Goal: Task Accomplishment & Management: Use online tool/utility

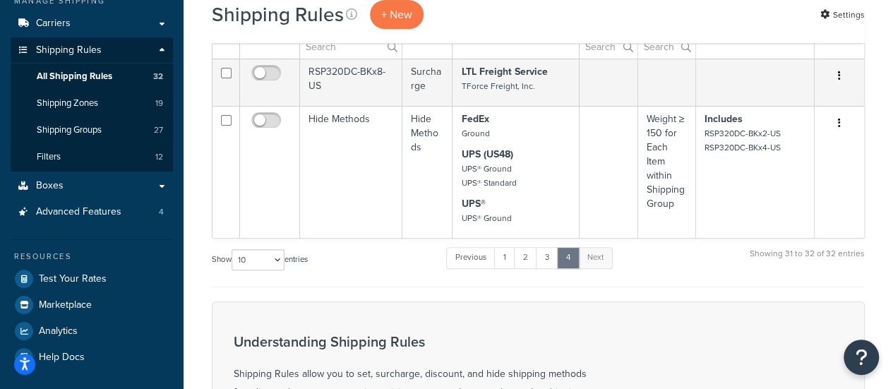
scroll to position [141, 0]
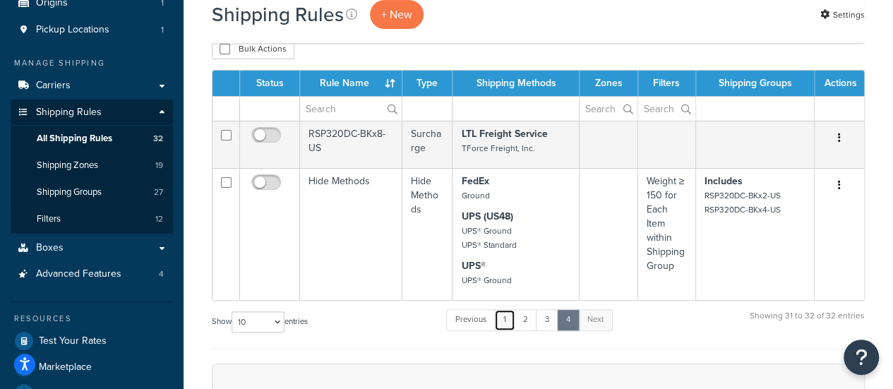
click at [511, 317] on link "1" at bounding box center [504, 319] width 21 height 21
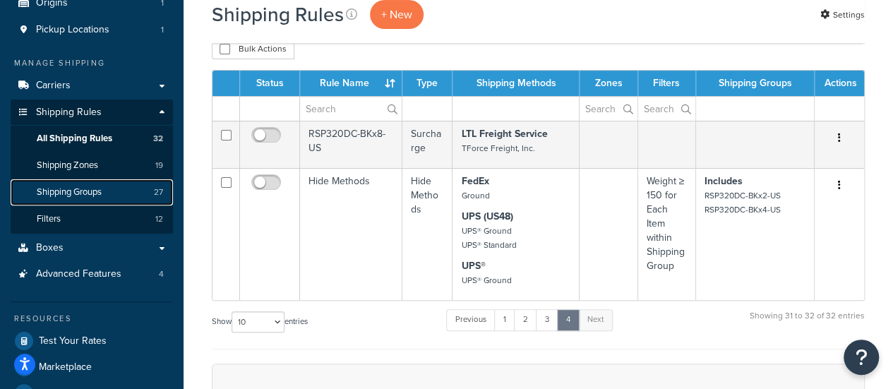
click at [97, 195] on span "Shipping Groups" at bounding box center [69, 192] width 65 height 12
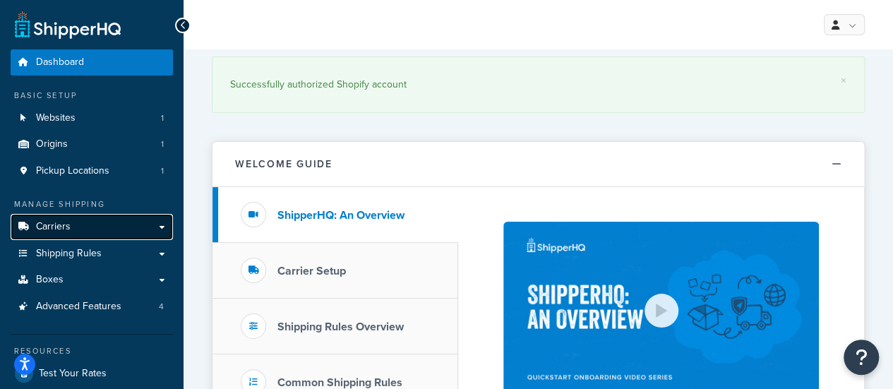
click at [97, 231] on link "Carriers" at bounding box center [92, 227] width 162 height 26
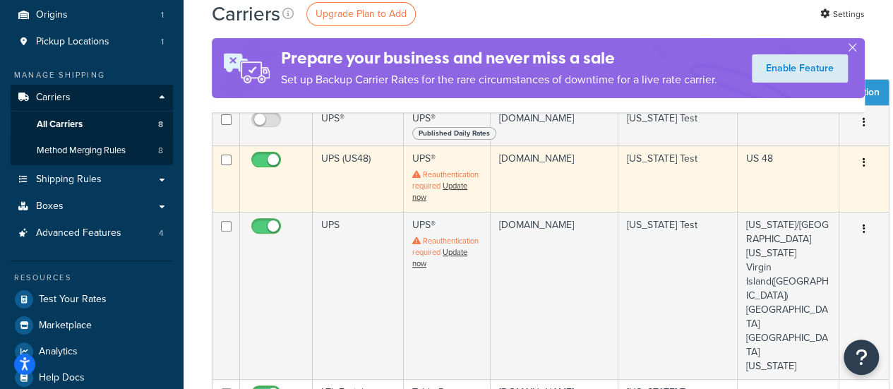
scroll to position [212, 0]
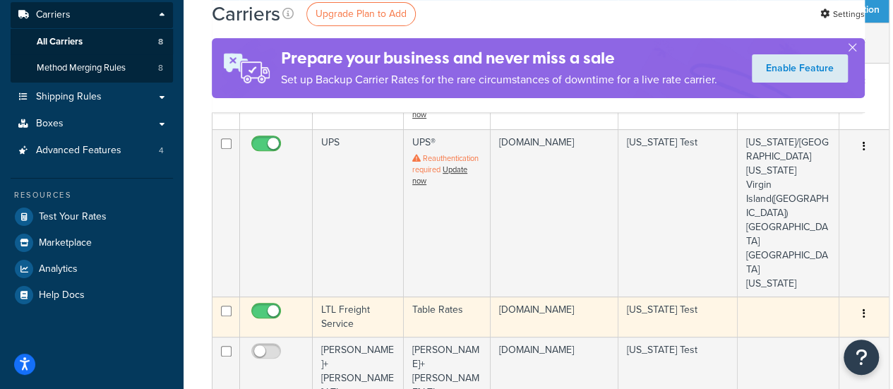
click at [343, 296] on td "LTL Freight Service" at bounding box center [358, 316] width 91 height 40
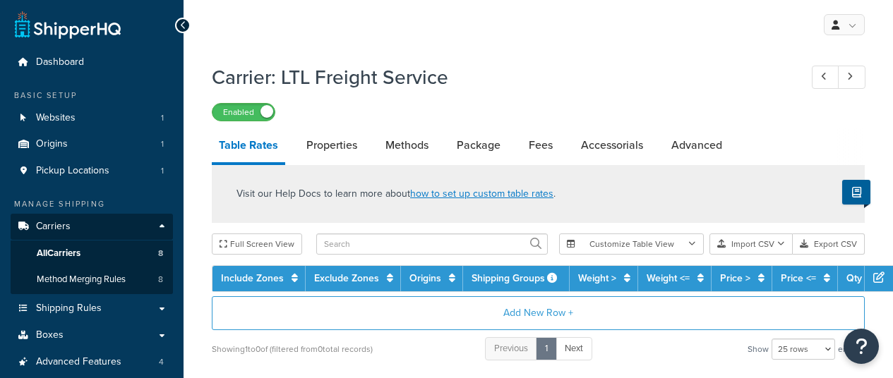
select select "25"
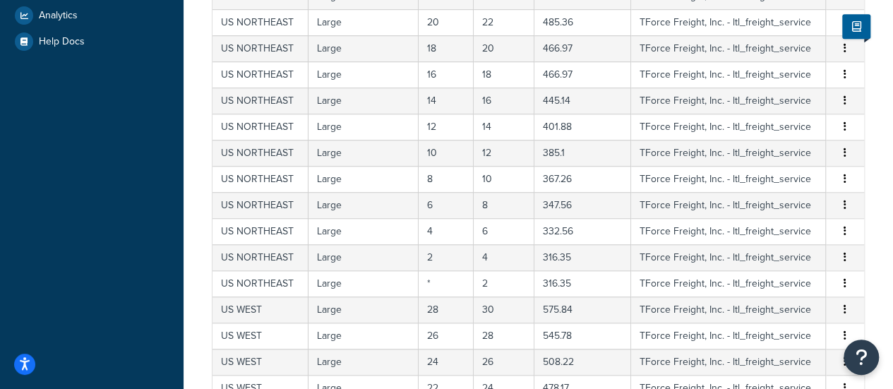
scroll to position [677, 0]
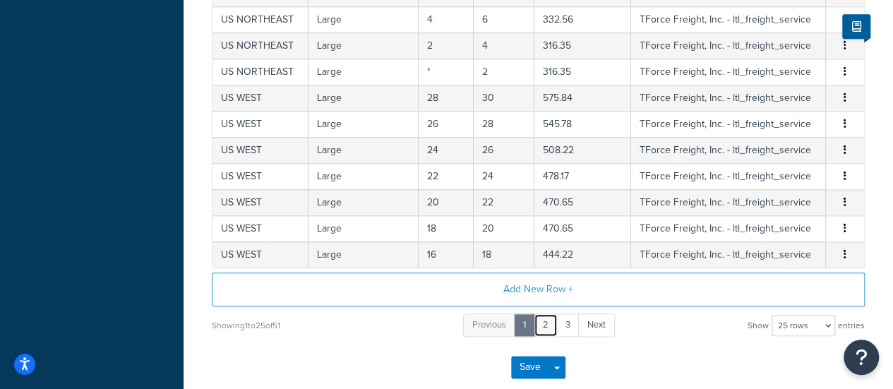
click at [544, 324] on link "2" at bounding box center [545, 324] width 24 height 23
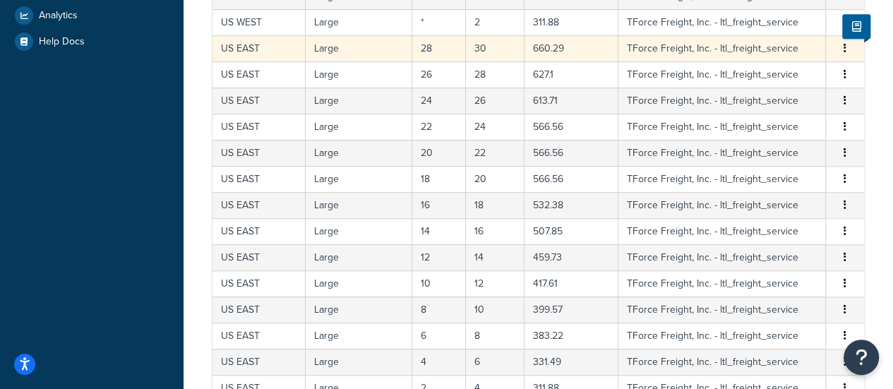
scroll to position [775, 0]
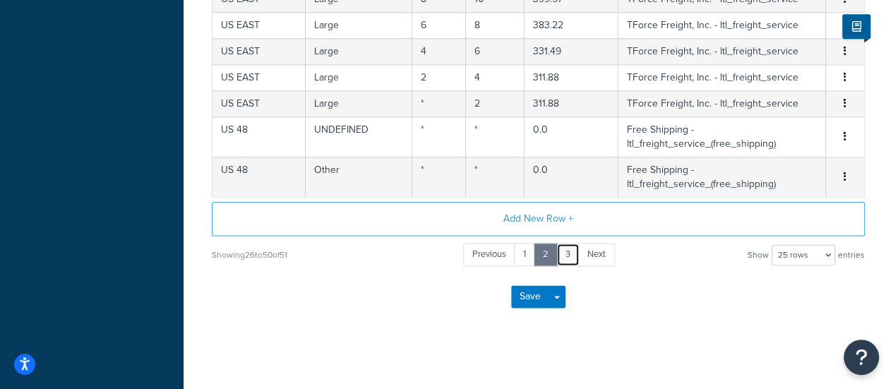
click at [564, 254] on link "3" at bounding box center [567, 254] width 23 height 23
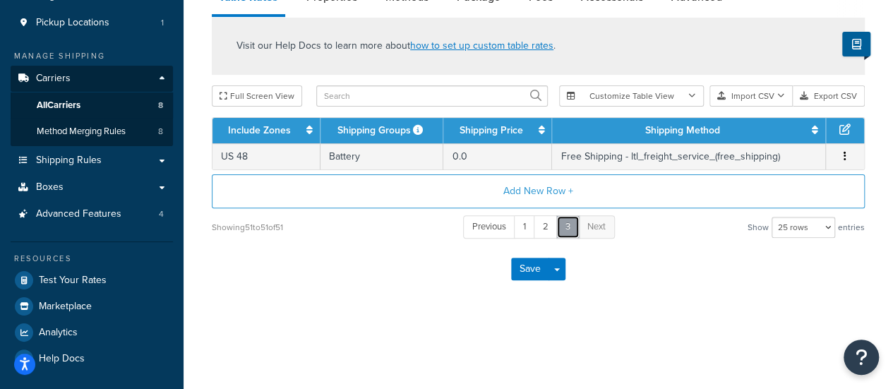
scroll to position [147, 0]
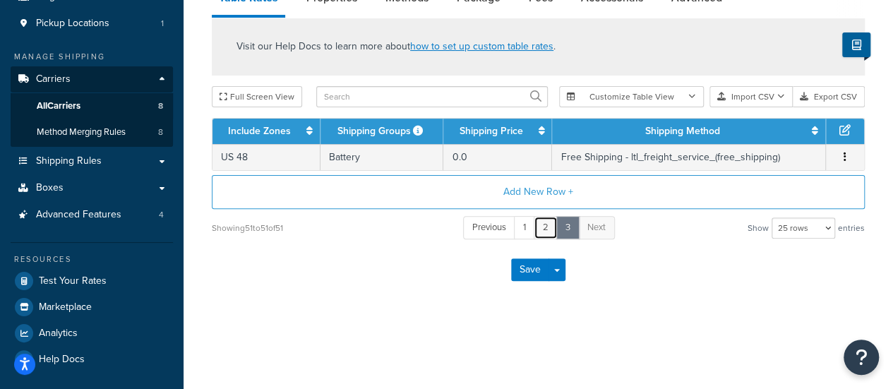
click at [539, 231] on link "2" at bounding box center [545, 227] width 24 height 23
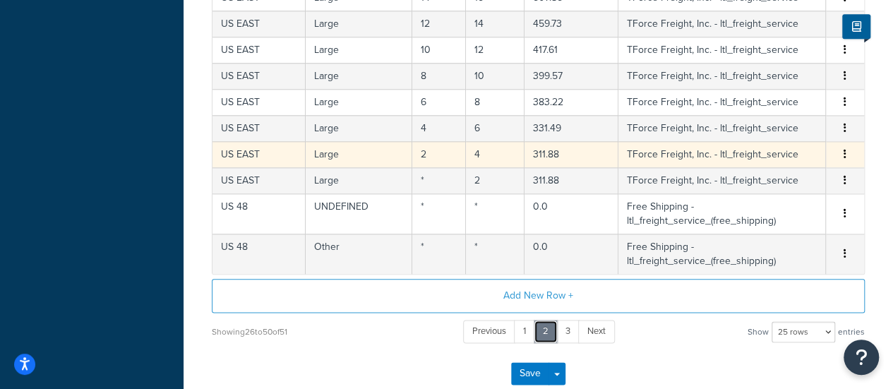
scroll to position [705, 0]
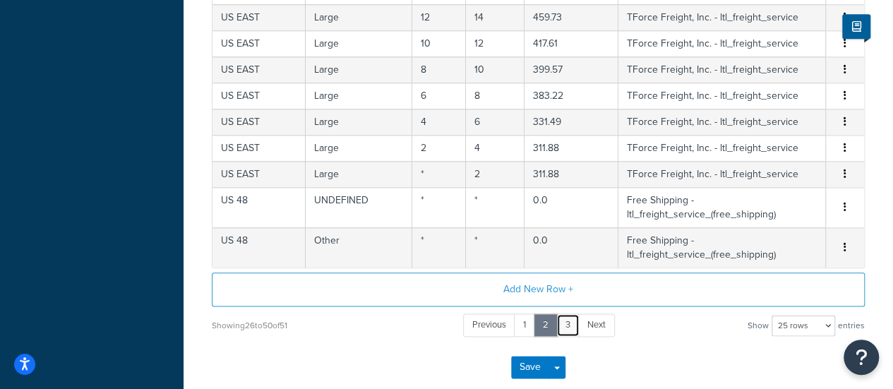
click at [574, 319] on link "3" at bounding box center [567, 324] width 23 height 23
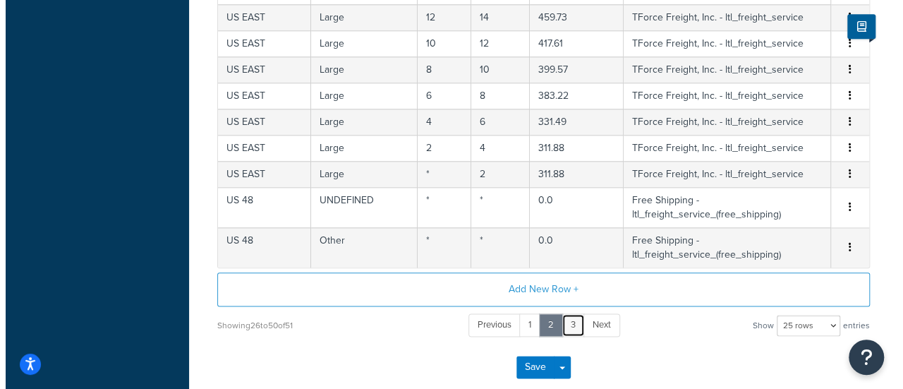
scroll to position [147, 0]
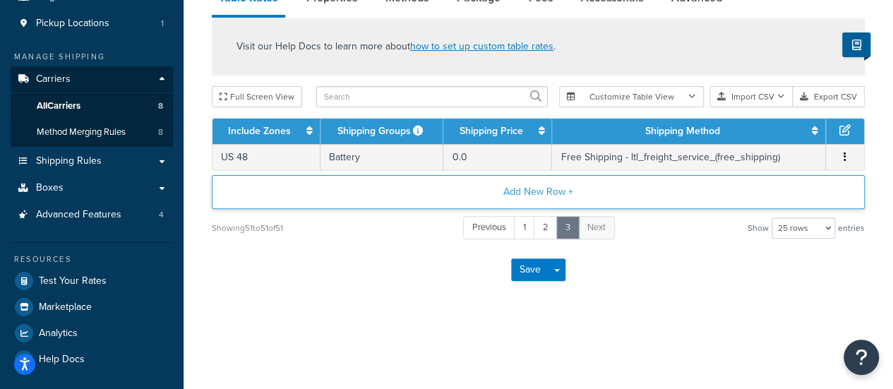
click at [533, 198] on button "Add New Row +" at bounding box center [538, 192] width 653 height 34
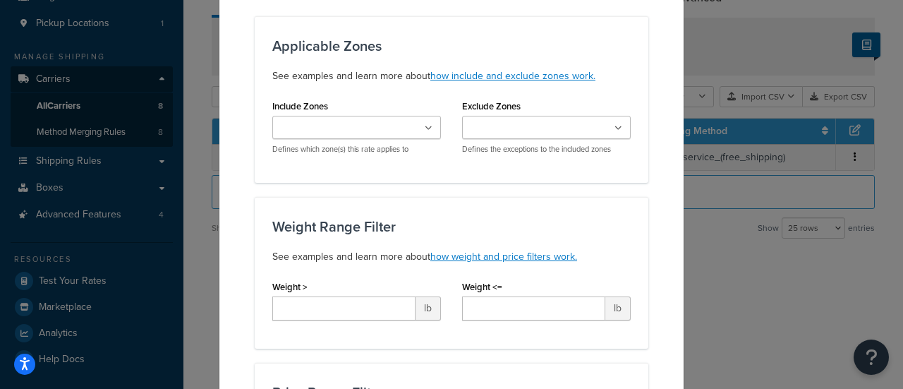
scroll to position [141, 0]
click at [320, 121] on input "Include Zones" at bounding box center [339, 128] width 125 height 16
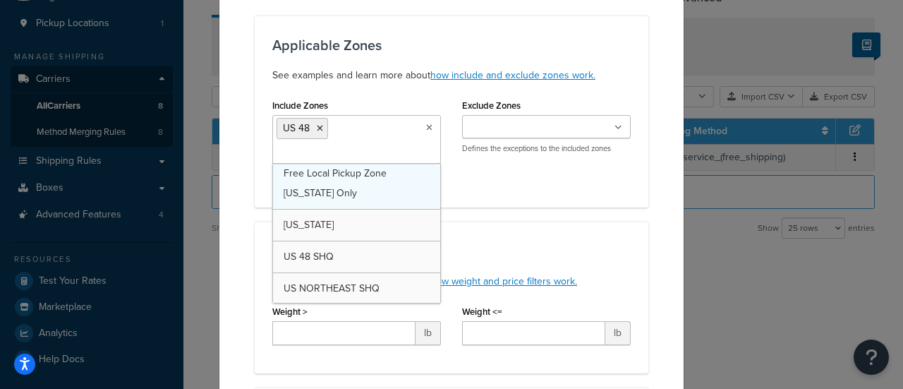
scroll to position [446, 0]
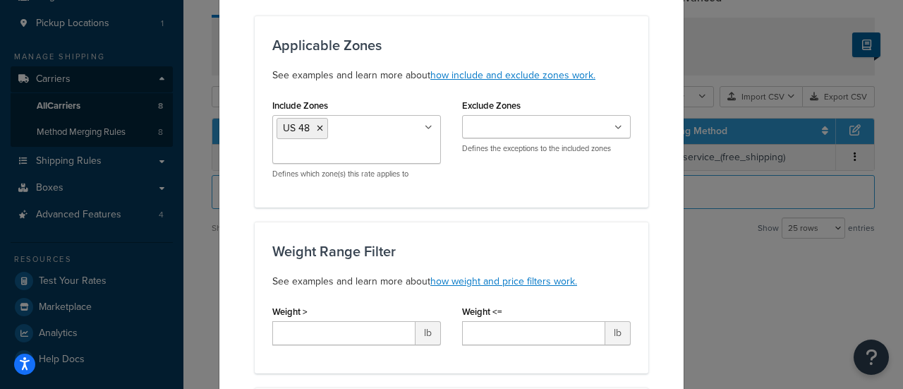
click at [521, 197] on div "Applicable Zones See examples and learn more about how include and exclude zone…" at bounding box center [452, 112] width 394 height 192
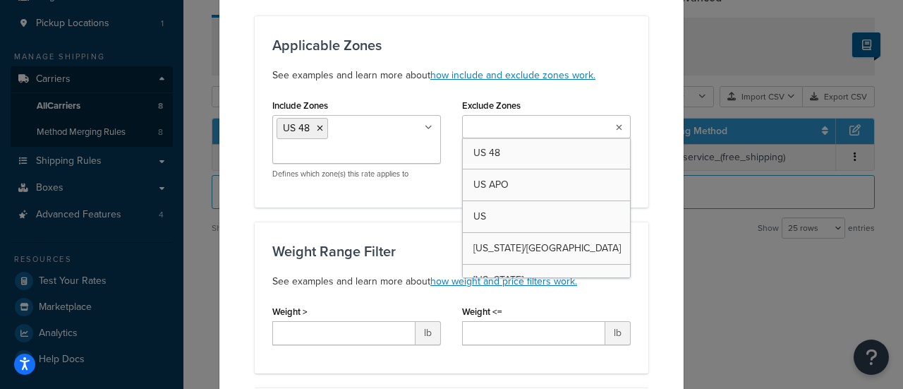
click at [509, 132] on input "Exclude Zones" at bounding box center [528, 128] width 125 height 16
click at [368, 97] on div "Include Zones US 48 US APO US Hawaii/Alask Puerto Rico Virgin Island(US) CANADA…" at bounding box center [356, 137] width 169 height 84
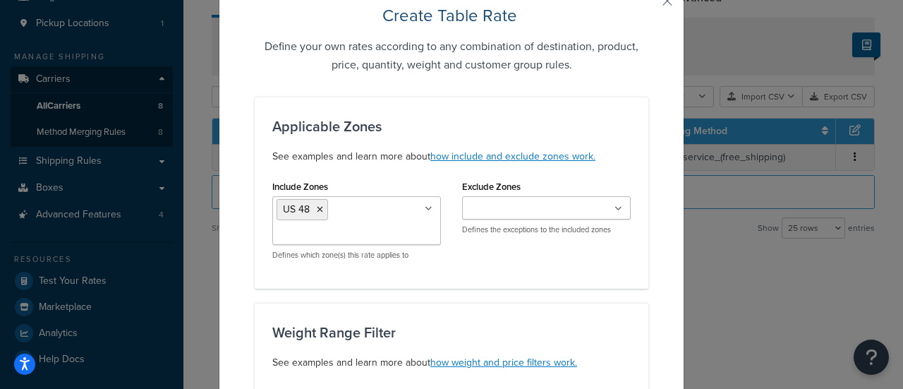
scroll to position [0, 0]
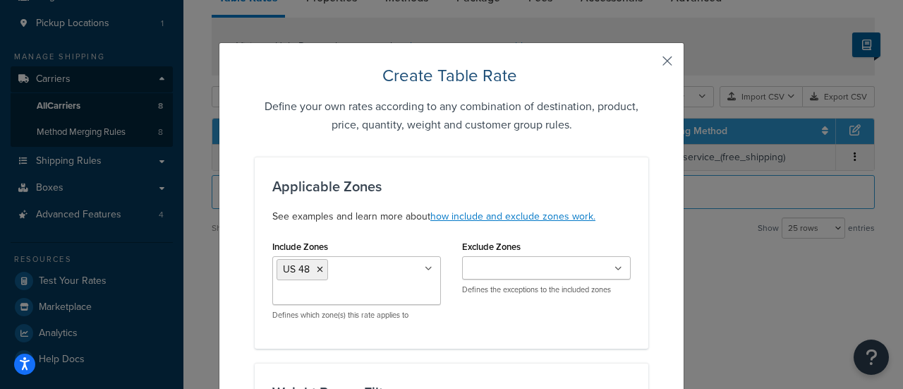
click at [648, 64] on button "button" at bounding box center [647, 66] width 4 height 4
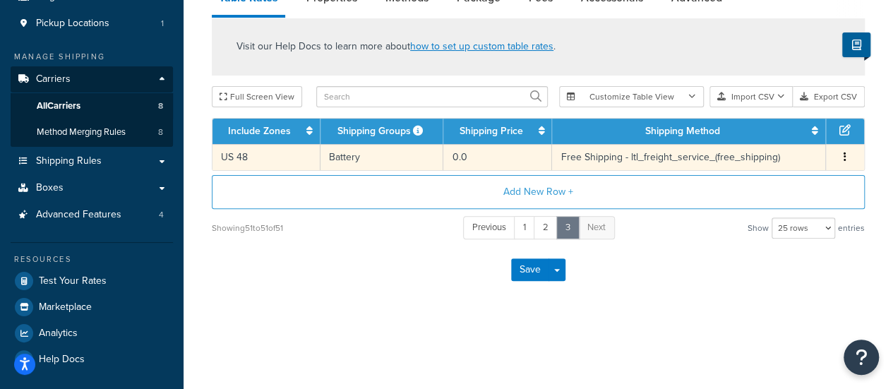
click at [248, 158] on td "US 48" at bounding box center [266, 157] width 108 height 26
select select "181030"
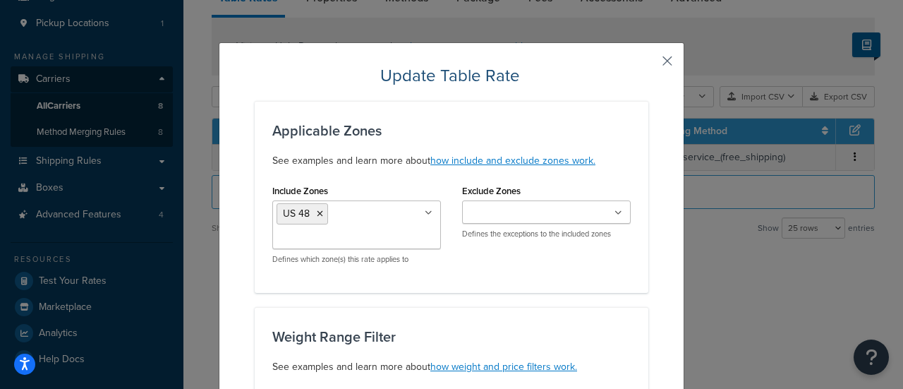
click at [648, 64] on button "button" at bounding box center [647, 66] width 4 height 4
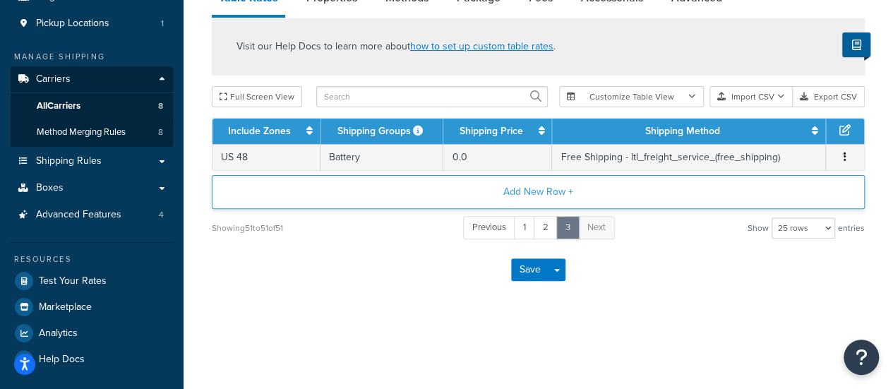
click at [545, 197] on button "Add New Row +" at bounding box center [538, 192] width 653 height 34
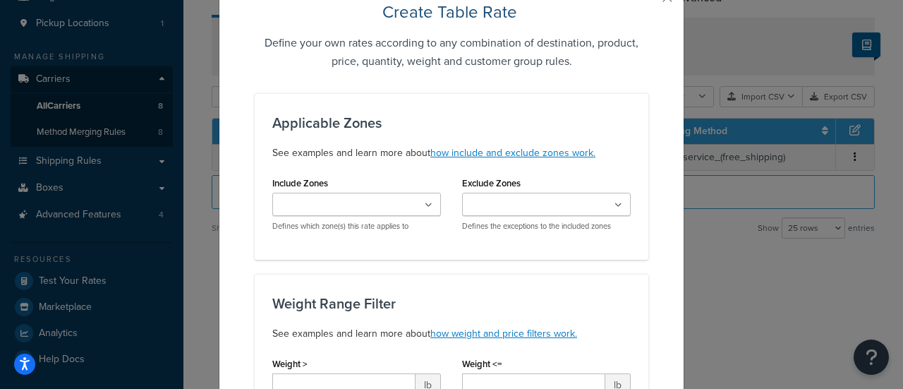
scroll to position [141, 0]
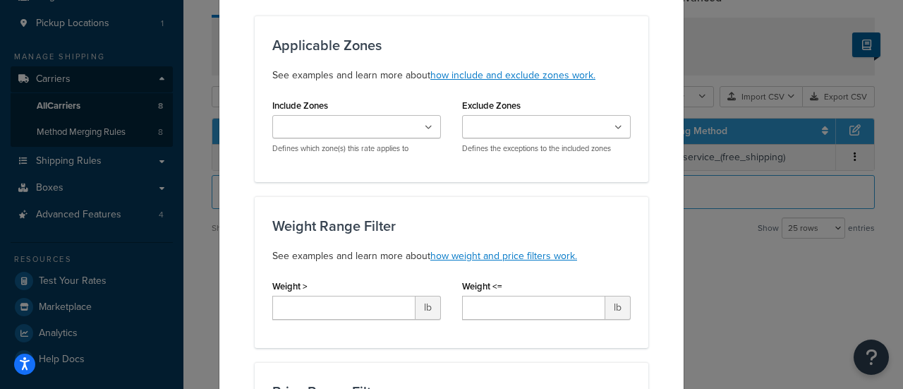
click at [381, 140] on div "US 48 US APO US Hawaii/Alask Puerto Rico Virgin Island(US) CANADA Mexico Guam U…" at bounding box center [356, 134] width 169 height 39
click at [385, 126] on ul at bounding box center [356, 126] width 169 height 23
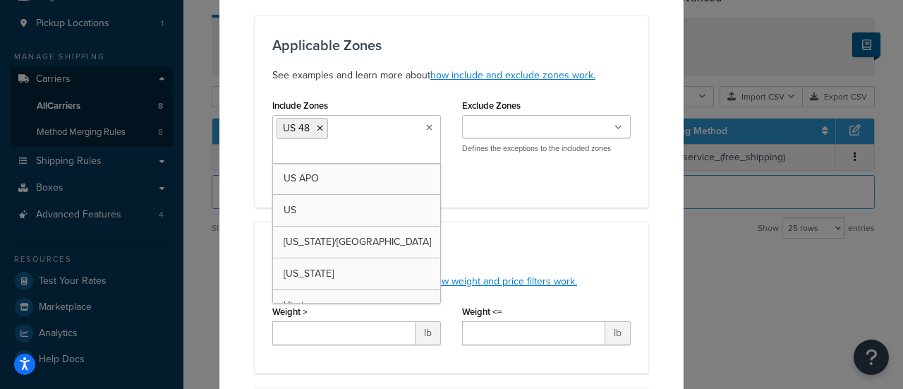
click at [481, 191] on div "Applicable Zones See examples and learn more about how include and exclude zone…" at bounding box center [452, 112] width 394 height 192
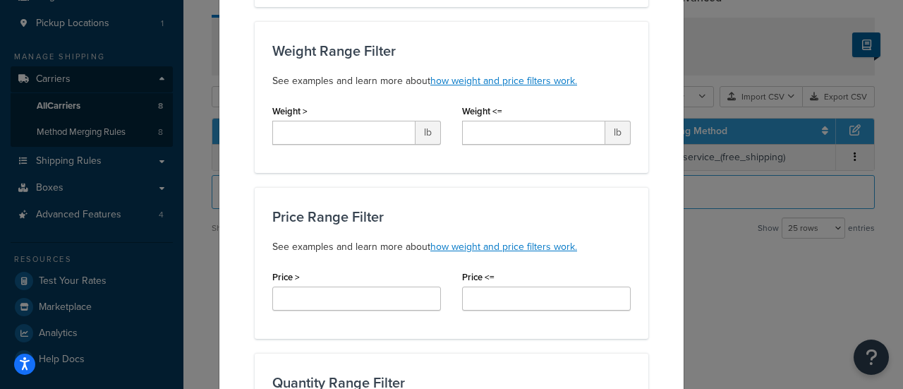
scroll to position [353, 0]
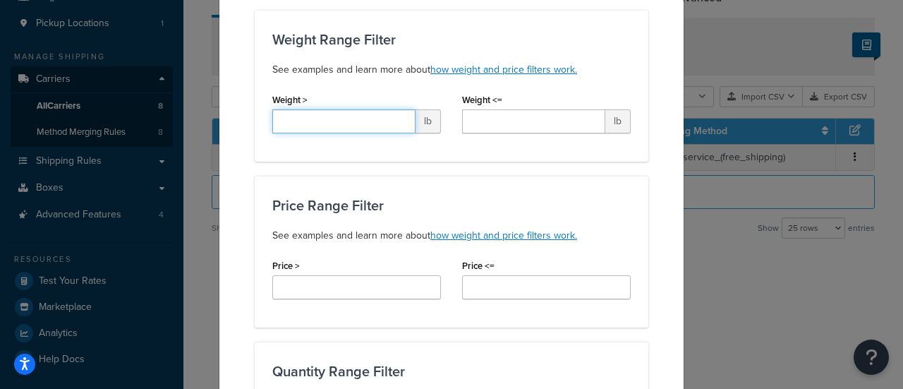
click at [330, 119] on input "Weight >" at bounding box center [343, 121] width 143 height 24
type input "150"
click at [345, 150] on div "Weight Range Filter See examples and learn more about how weight and price filt…" at bounding box center [452, 86] width 394 height 152
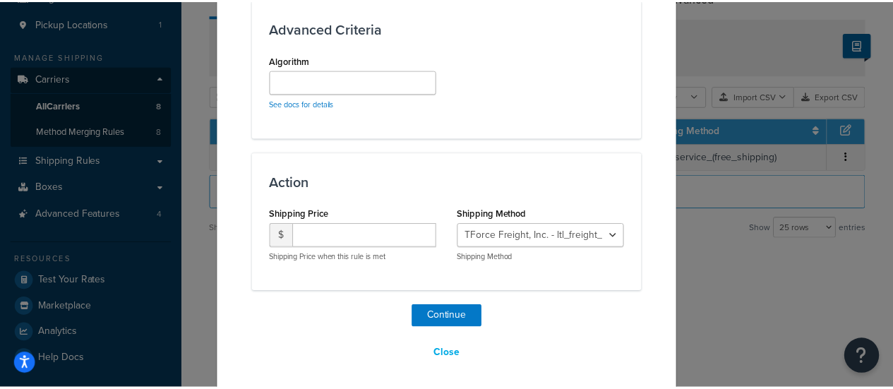
scroll to position [1279, 0]
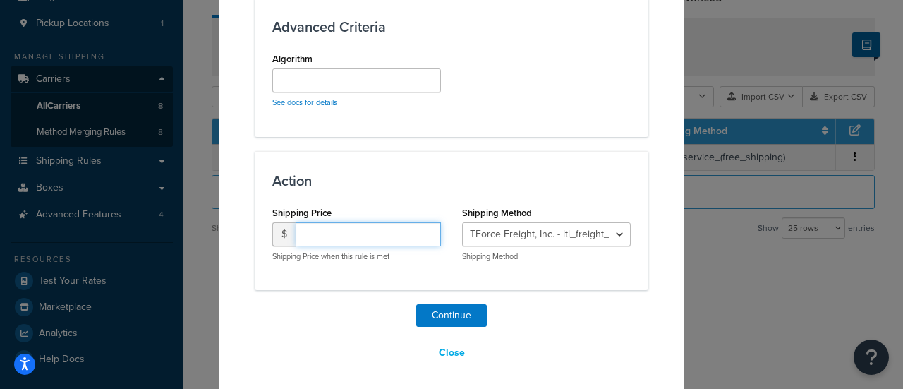
click at [334, 229] on input "number" at bounding box center [368, 234] width 145 height 24
click at [443, 351] on button "Close" at bounding box center [452, 353] width 44 height 24
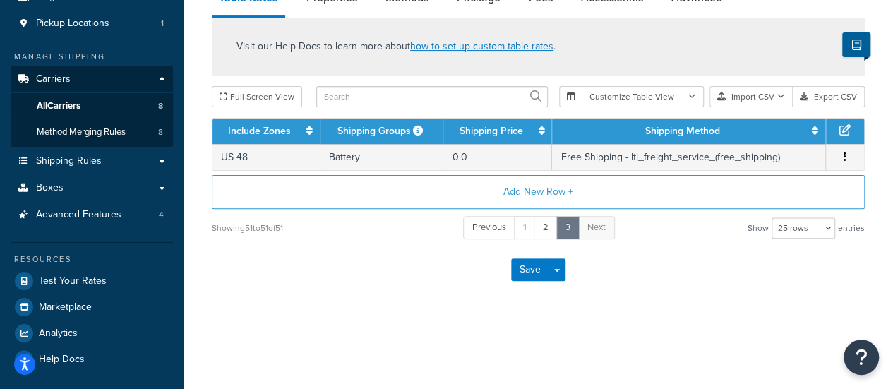
click at [436, 354] on div "My Profile Billing Global Settings Contact Us Logout Carrier: LTL Freight Servi…" at bounding box center [537, 121] width 709 height 537
click at [542, 231] on link "2" at bounding box center [545, 227] width 24 height 23
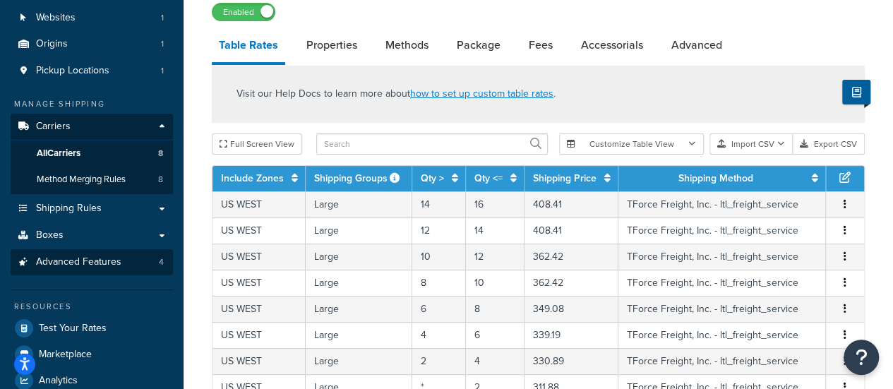
scroll to position [141, 0]
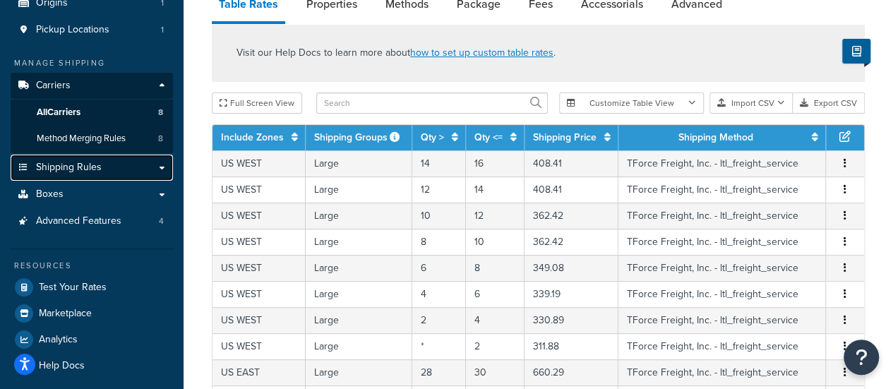
click at [84, 174] on link "Shipping Rules" at bounding box center [92, 168] width 162 height 26
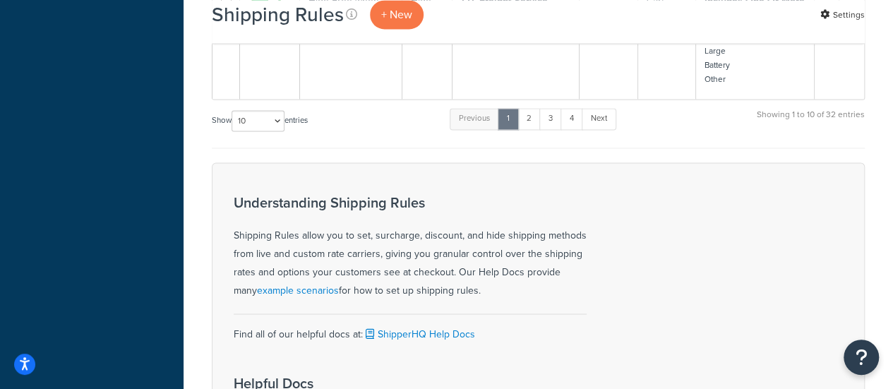
scroll to position [988, 0]
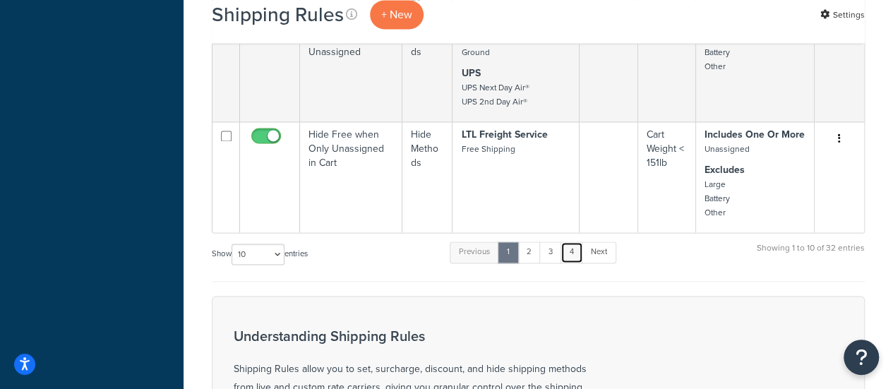
click at [566, 250] on link "4" at bounding box center [571, 251] width 23 height 21
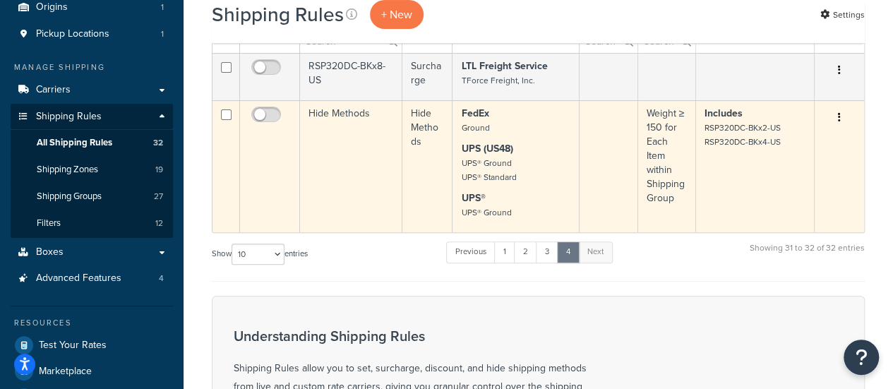
scroll to position [52, 0]
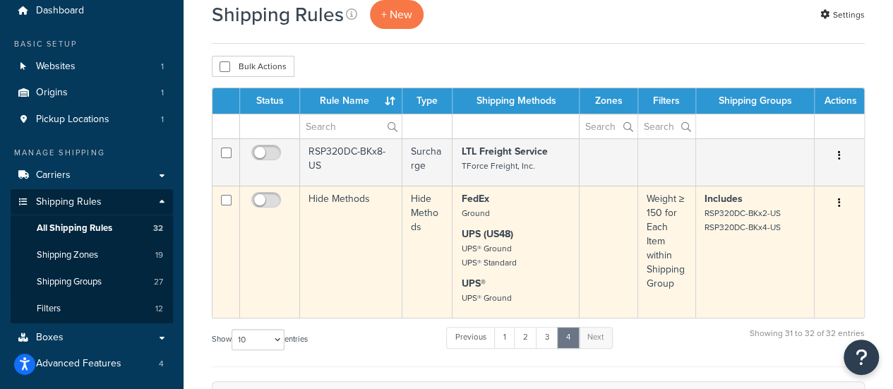
click at [354, 210] on td "Hide Methods" at bounding box center [351, 252] width 102 height 132
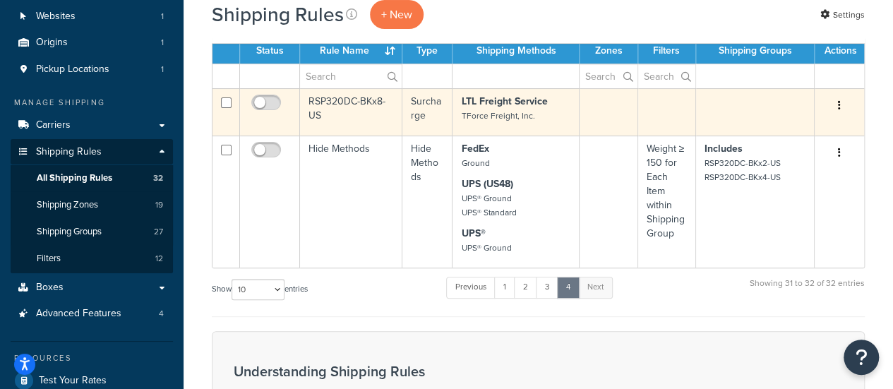
scroll to position [71, 0]
